Goal: Task Accomplishment & Management: Use online tool/utility

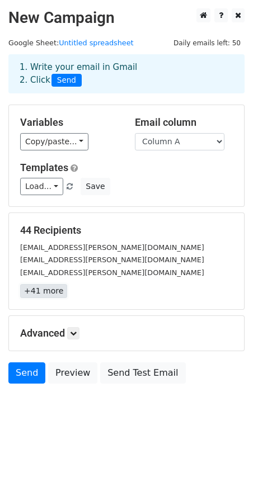
click at [58, 291] on link "+41 more" at bounding box center [43, 291] width 47 height 14
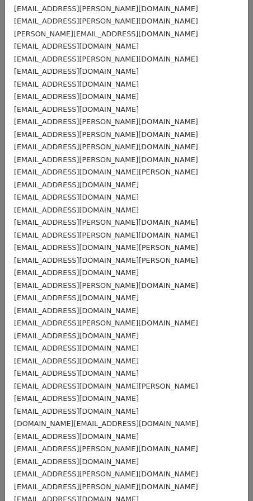
scroll to position [154, 0]
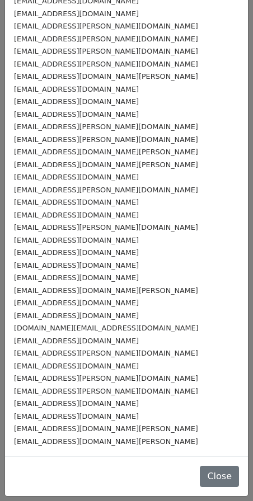
click at [136, 76] on div "[EMAIL_ADDRESS][DOMAIN_NAME][PERSON_NAME]" at bounding box center [126, 76] width 225 height 13
click at [95, 101] on div "[EMAIL_ADDRESS][DOMAIN_NAME]" at bounding box center [126, 101] width 225 height 13
click at [83, 102] on div "info@aischmann.de" at bounding box center [126, 101] width 225 height 13
click at [82, 102] on div "info@aischmann.de" at bounding box center [126, 101] width 225 height 13
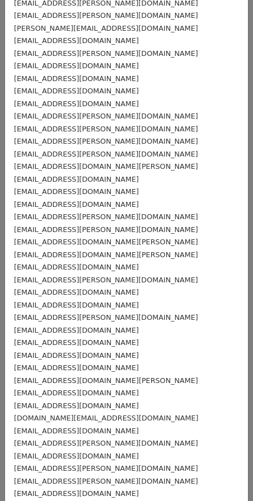
scroll to position [0, 0]
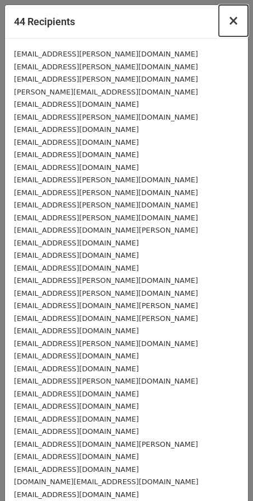
click at [227, 17] on span "×" at bounding box center [232, 21] width 11 height 16
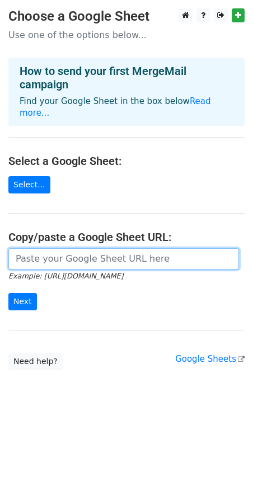
click at [77, 266] on input "url" at bounding box center [123, 258] width 230 height 21
paste input "<info@schreinerei-nos.de> <info@hofmann-cnc.de> <info@alutec-guss.com> <info@pr…"
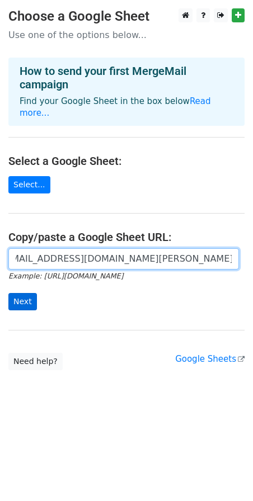
type input "<info@schreinerei-nos.de> <info@hofmann-cnc.de> <info@alutec-guss.com> <info@pr…"
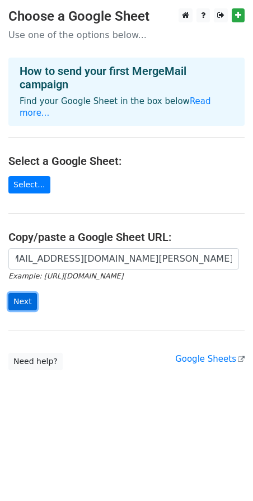
click at [28, 302] on input "Next" at bounding box center [22, 301] width 28 height 17
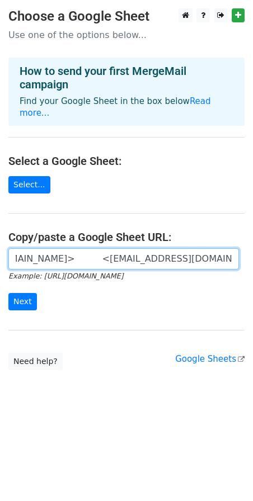
scroll to position [0, 0]
drag, startPoint x: 210, startPoint y: 261, endPoint x: -53, endPoint y: 263, distance: 263.2
click at [0, 263] on html "Choose a Google Sheet Use one of the options below... How to send your first Me…" at bounding box center [126, 250] width 253 height 501
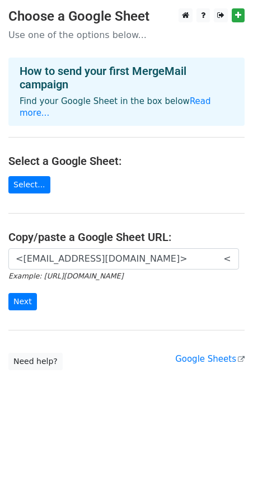
click at [106, 404] on body "Choose a Google Sheet Use one of the options below... How to send your first Me…" at bounding box center [126, 211] width 253 height 406
click at [30, 189] on link "Select..." at bounding box center [29, 184] width 42 height 17
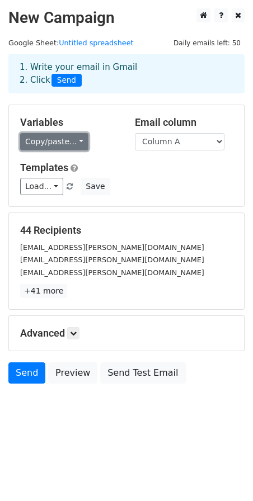
click at [67, 143] on link "Copy/paste..." at bounding box center [54, 141] width 68 height 17
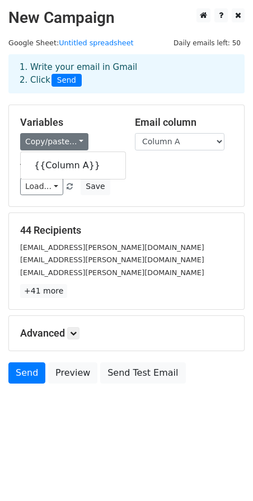
click at [155, 174] on div "Templates Load... No templates saved Save" at bounding box center [126, 178] width 229 height 34
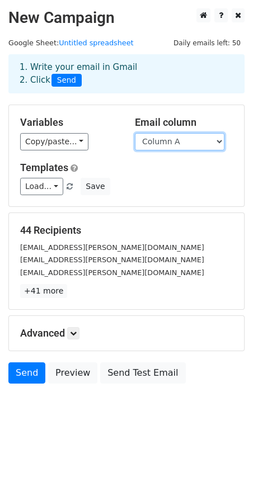
click at [177, 144] on select "Column A" at bounding box center [179, 141] width 89 height 17
click at [166, 189] on div "Load... No templates saved Save" at bounding box center [126, 186] width 229 height 17
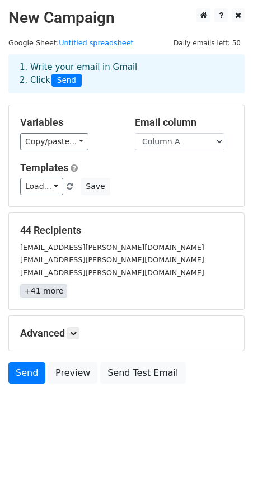
click at [50, 292] on link "+41 more" at bounding box center [43, 291] width 47 height 14
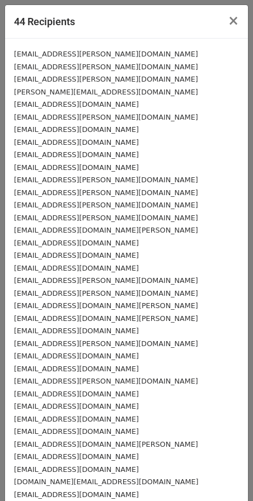
click at [50, 292] on small "kontakt@hlava-metall.de" at bounding box center [106, 293] width 184 height 8
click at [227, 21] on span "×" at bounding box center [232, 21] width 11 height 16
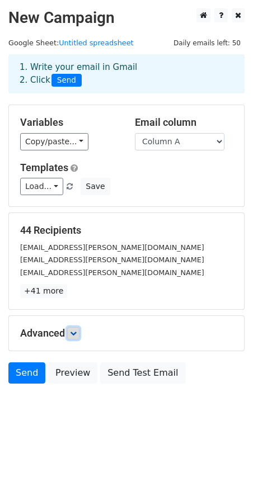
click at [69, 336] on link at bounding box center [73, 333] width 12 height 12
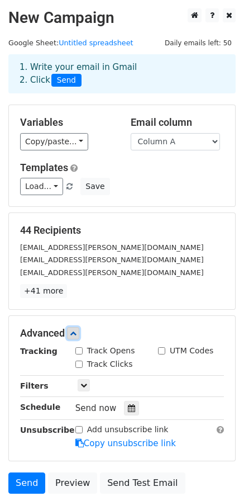
click at [69, 336] on link at bounding box center [73, 333] width 12 height 12
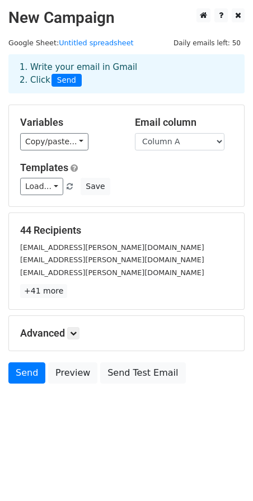
click at [64, 82] on span "Send" at bounding box center [66, 80] width 30 height 13
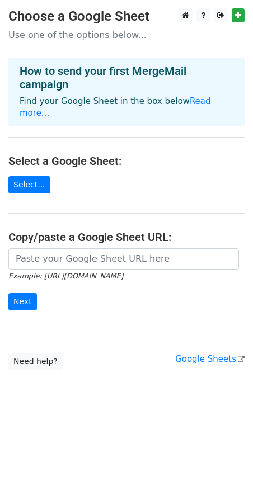
click at [215, 437] on html "Choose a Google Sheet Use one of the options below... How to send your first Me…" at bounding box center [126, 250] width 253 height 501
click at [39, 190] on link "Select..." at bounding box center [29, 184] width 42 height 17
click at [26, 302] on input "Next" at bounding box center [22, 301] width 28 height 17
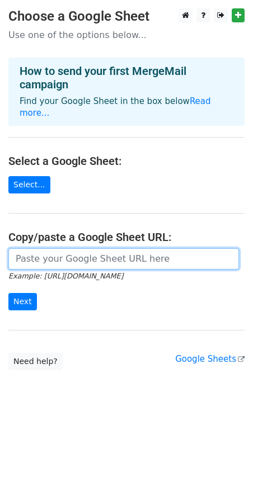
click at [50, 257] on input "url" at bounding box center [123, 258] width 230 height 21
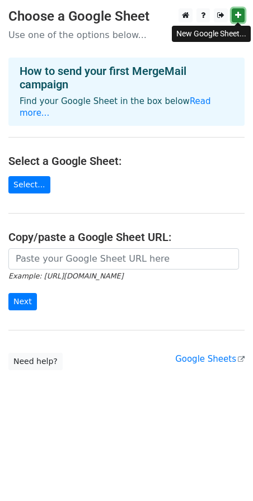
click at [235, 15] on icon at bounding box center [238, 15] width 6 height 8
click at [155, 145] on main "Choose a Google Sheet Use one of the options below... How to send your first Me…" at bounding box center [126, 188] width 253 height 361
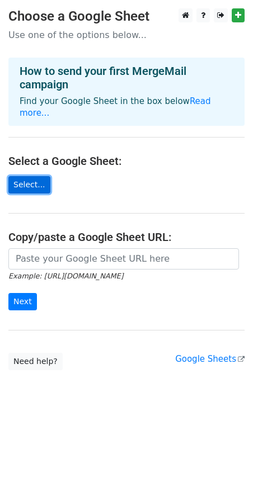
click at [30, 188] on link "Select..." at bounding box center [29, 184] width 42 height 17
